Goal: Find contact information

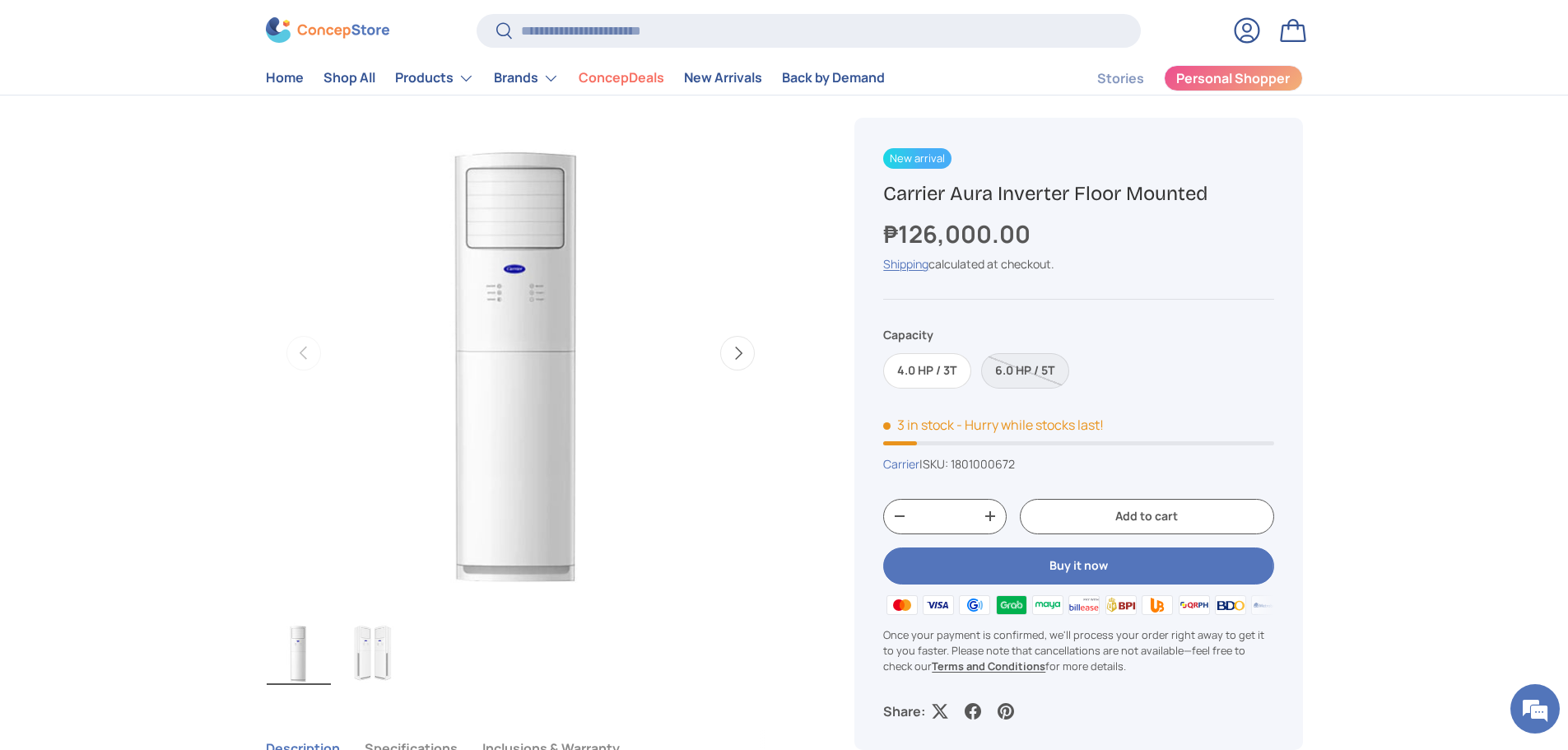
scroll to position [82, 0]
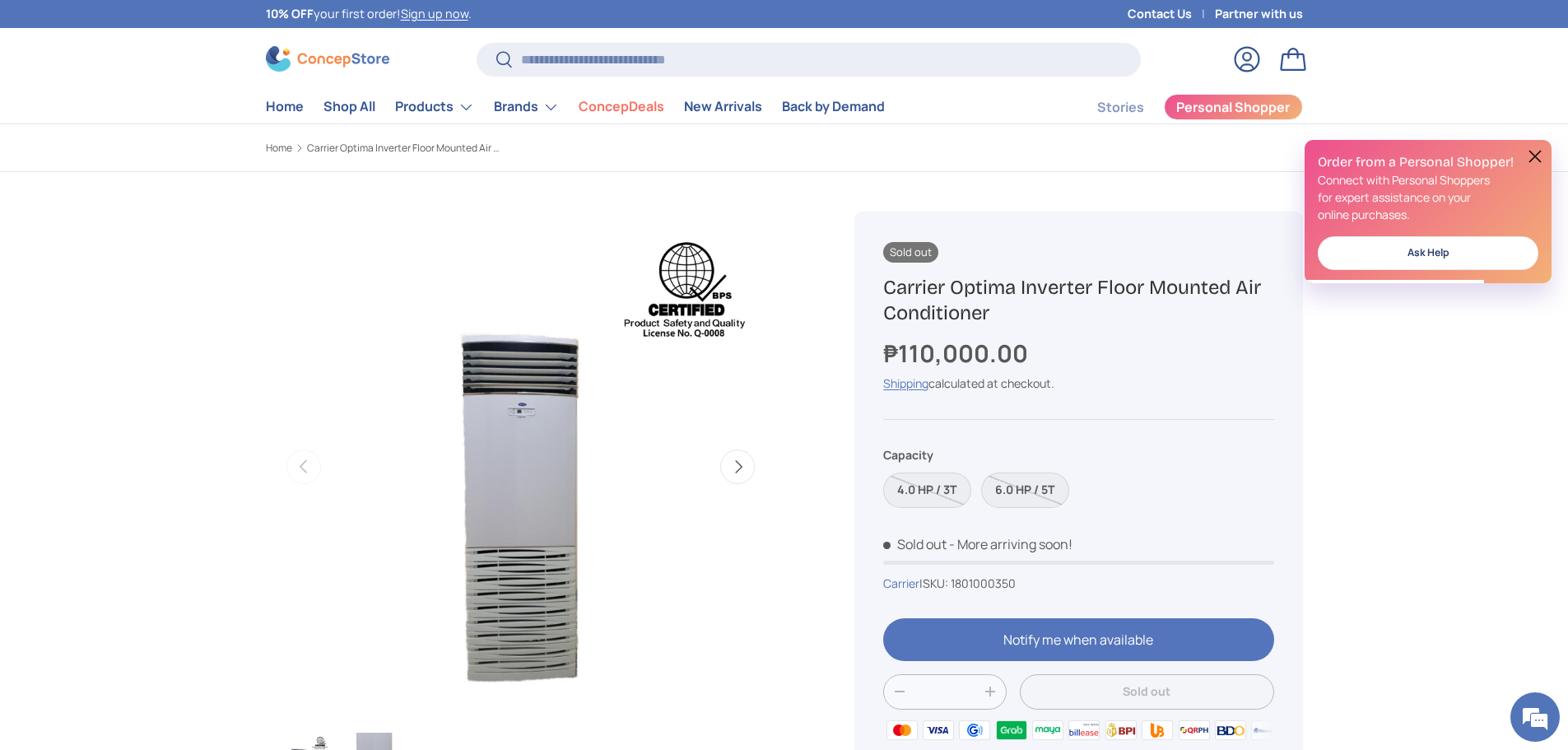
click at [1176, 10] on link "Contact Us" at bounding box center [1171, 14] width 87 height 18
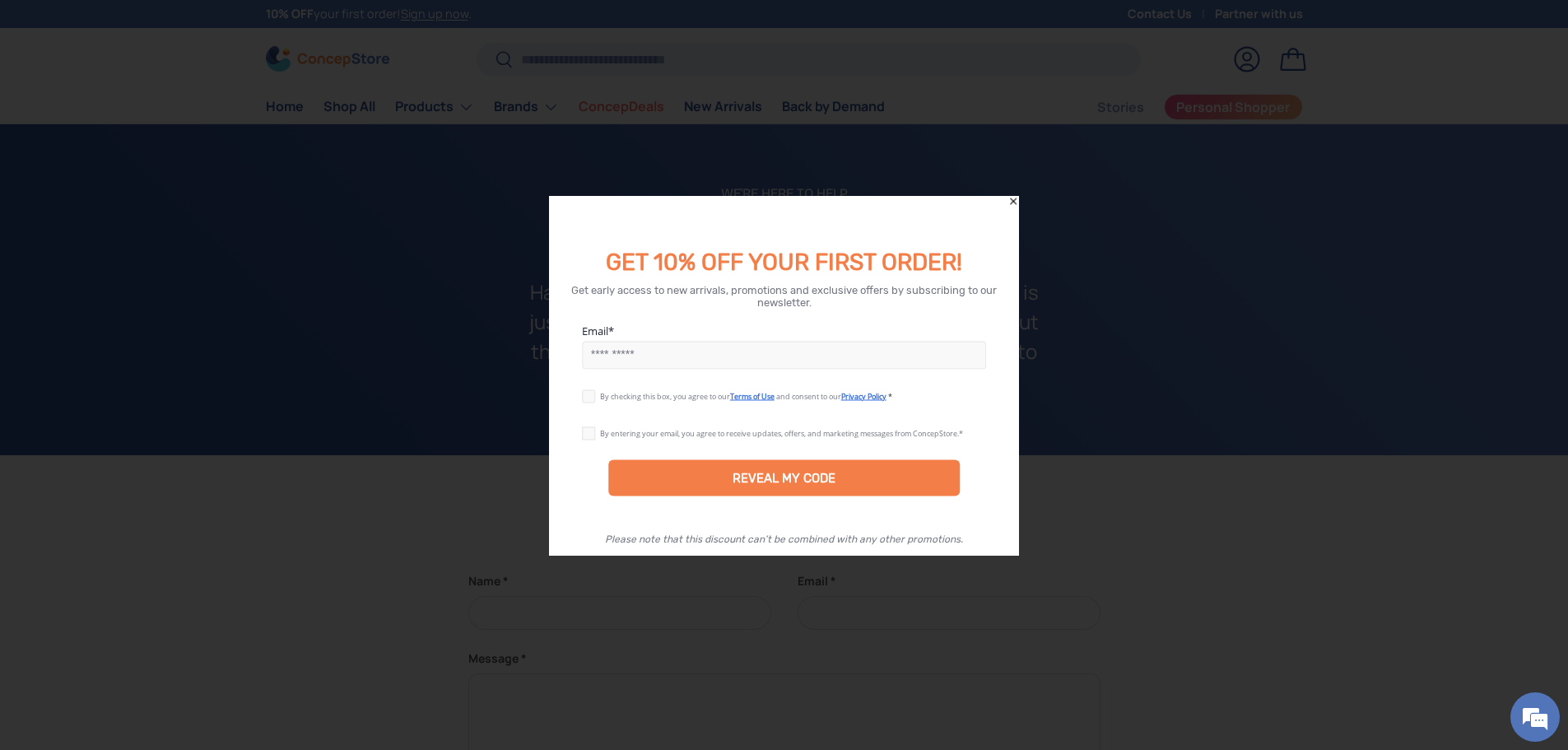
click at [258, 552] on div at bounding box center [784, 375] width 1568 height 750
